Goal: Information Seeking & Learning: Learn about a topic

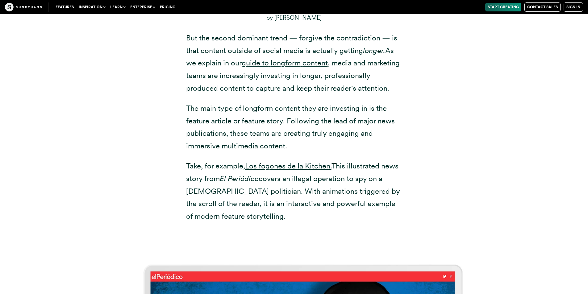
scroll to position [247, 0]
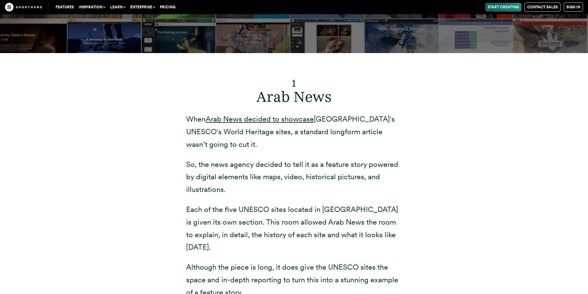
scroll to position [2440, 0]
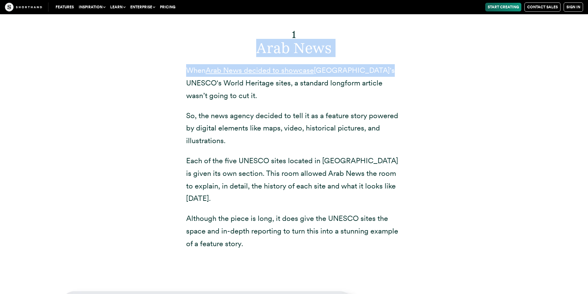
drag, startPoint x: 254, startPoint y: 58, endPoint x: 380, endPoint y: 71, distance: 127.1
click at [380, 71] on div "1 Arab News When Arab News decided to showcase [GEOGRAPHIC_DATA]'s UNESCO's Wor…" at bounding box center [294, 135] width 216 height 229
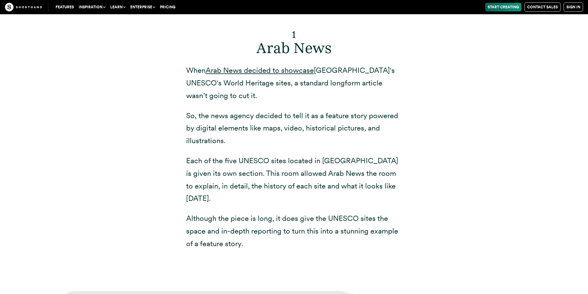
click at [344, 51] on h2 "1 Arab News" at bounding box center [294, 39] width 216 height 36
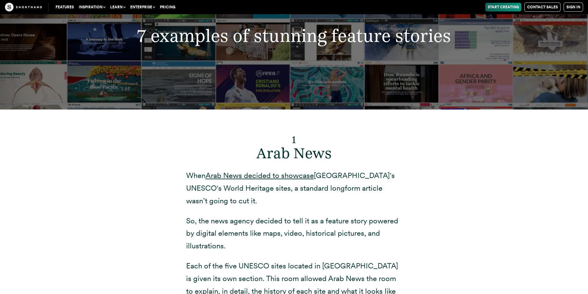
scroll to position [2379, 0]
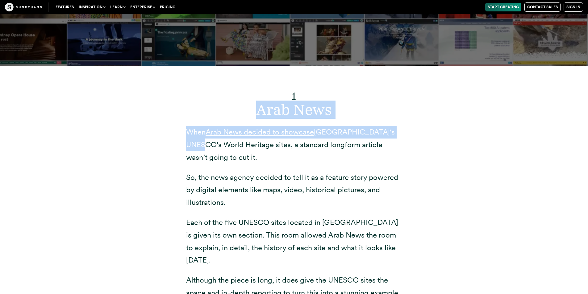
drag, startPoint x: 347, startPoint y: 127, endPoint x: 433, endPoint y: 141, distance: 87.7
click at [433, 141] on div "1 Arab News When Arab News decided to showcase [GEOGRAPHIC_DATA]'s UNESCO's Wor…" at bounding box center [294, 201] width 482 height 271
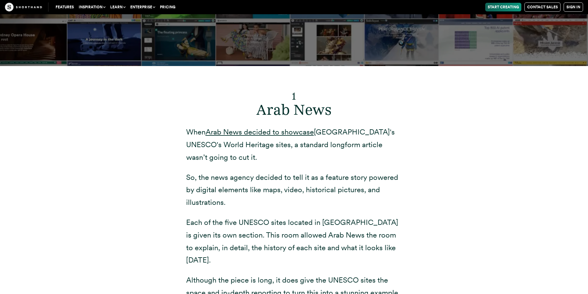
scroll to position [2440, 0]
